Goal: Information Seeking & Learning: Learn about a topic

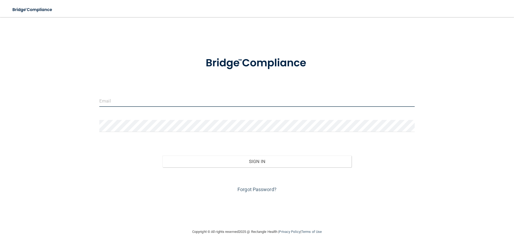
click at [112, 96] on input "email" at bounding box center [256, 101] width 315 height 12
type input "[PERSON_NAME][EMAIL_ADDRESS][DOMAIN_NAME]"
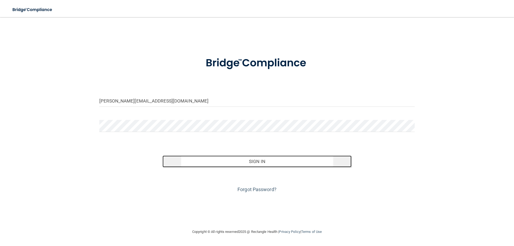
click at [287, 165] on button "Sign In" at bounding box center [256, 161] width 189 height 12
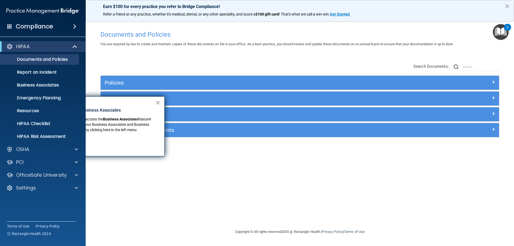
click at [157, 102] on button "×" at bounding box center [157, 102] width 5 height 9
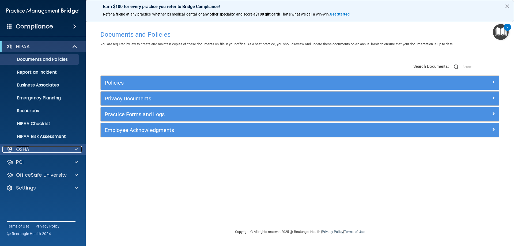
click at [77, 151] on span at bounding box center [76, 149] width 3 height 6
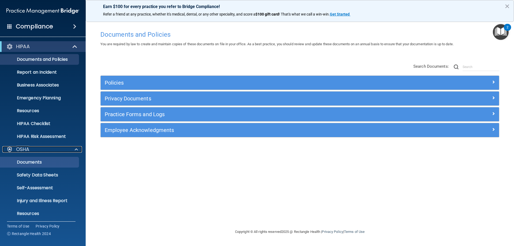
scroll to position [40, 0]
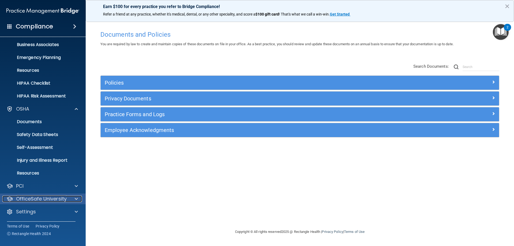
click at [52, 197] on p "OfficeSafe University" at bounding box center [41, 199] width 51 height 6
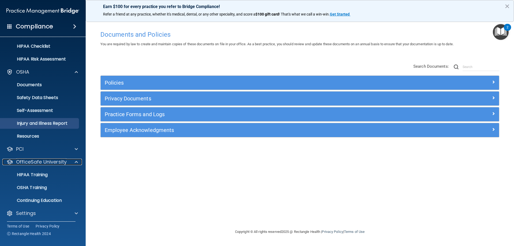
scroll to position [79, 0]
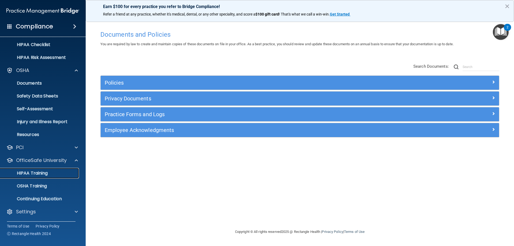
click at [49, 177] on link "HIPAA Training" at bounding box center [37, 173] width 84 height 11
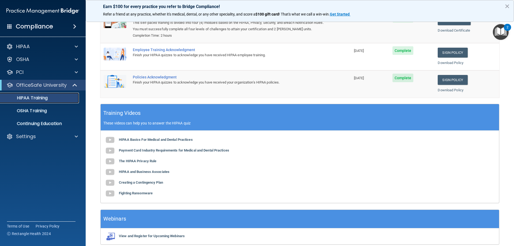
scroll to position [54, 0]
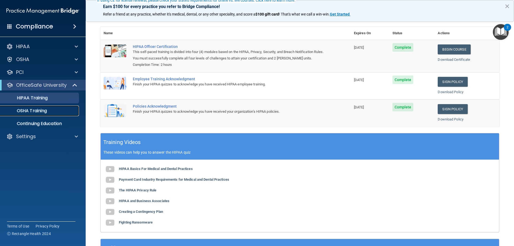
click at [72, 112] on div "OSHA Training" at bounding box center [39, 110] width 73 height 5
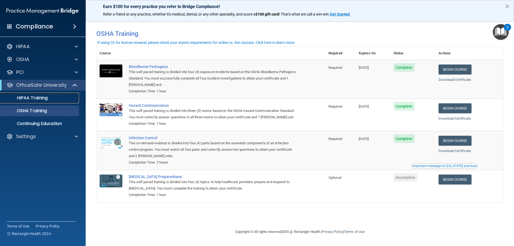
click at [30, 101] on link "HIPAA Training" at bounding box center [37, 98] width 84 height 11
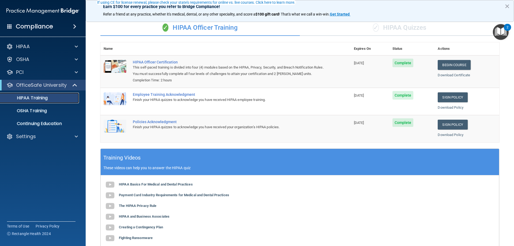
scroll to position [54, 0]
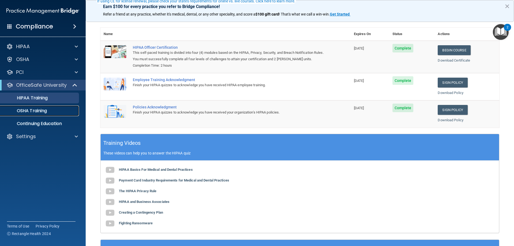
click at [45, 113] on p "OSHA Training" at bounding box center [24, 110] width 43 height 5
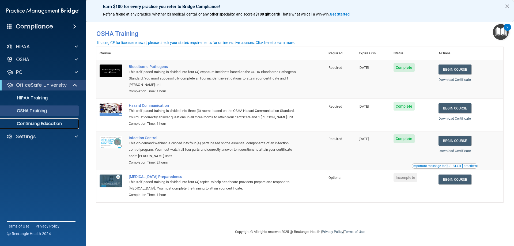
click at [57, 125] on p "Continuing Education" at bounding box center [39, 123] width 73 height 5
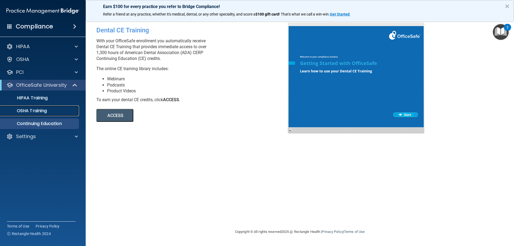
click at [60, 113] on link "OSHA Training" at bounding box center [37, 110] width 84 height 11
